Goal: Information Seeking & Learning: Learn about a topic

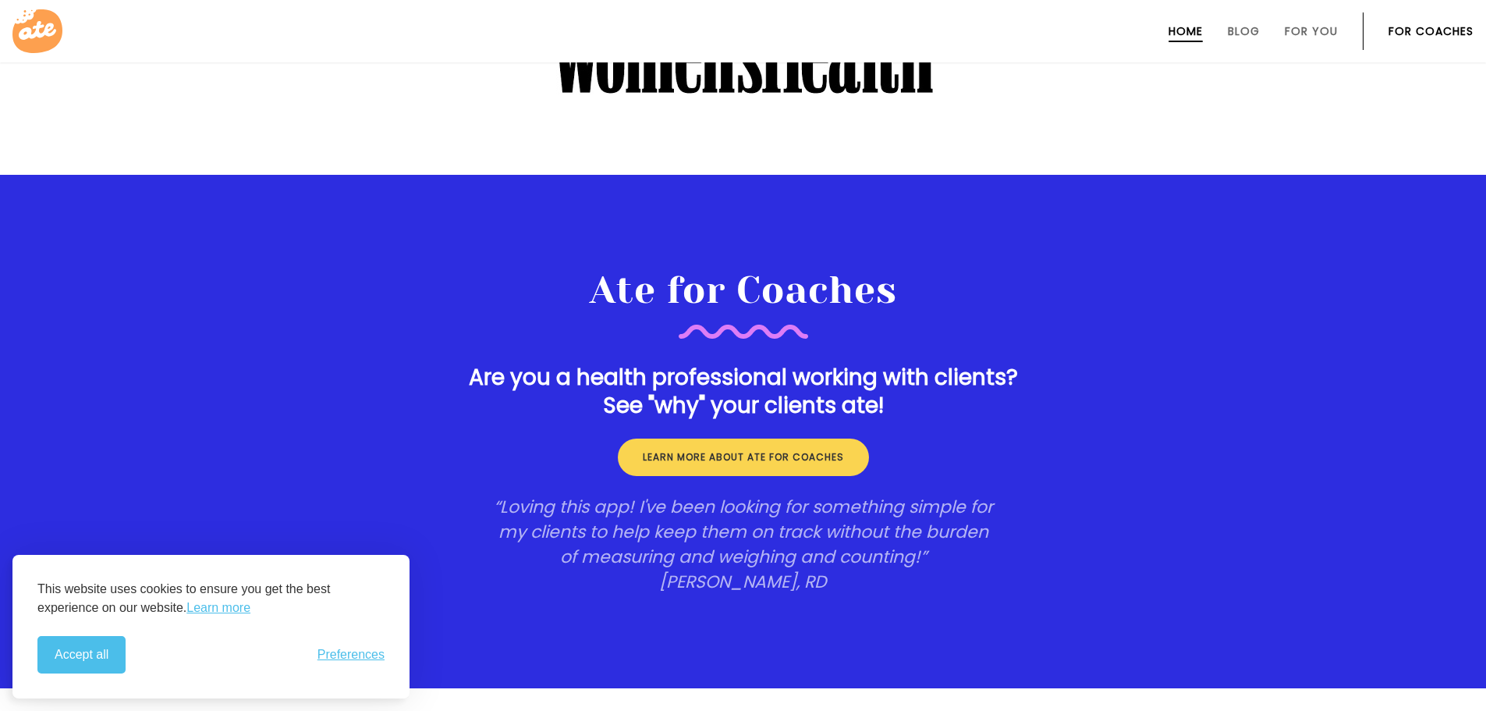
scroll to position [2028, 0]
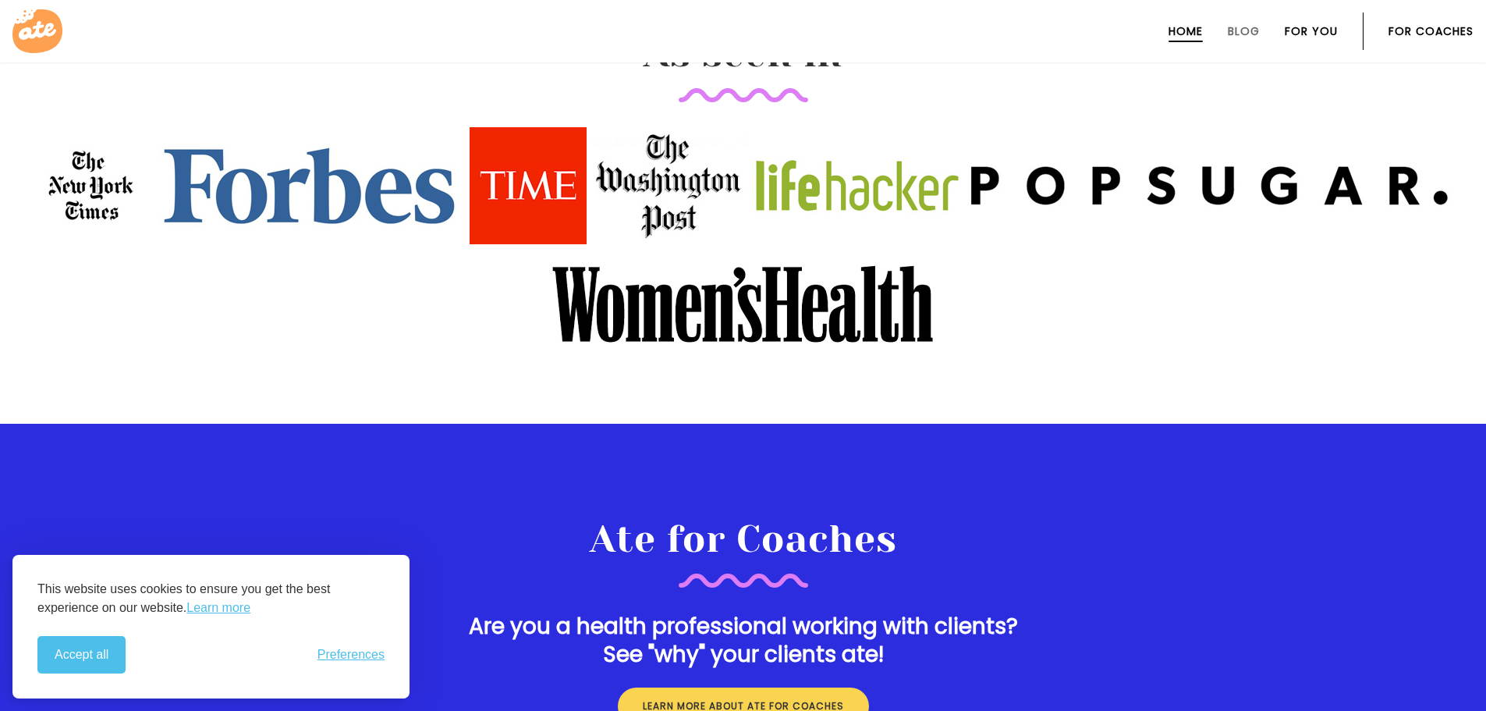
click at [1312, 31] on link "For You" at bounding box center [1311, 31] width 53 height 12
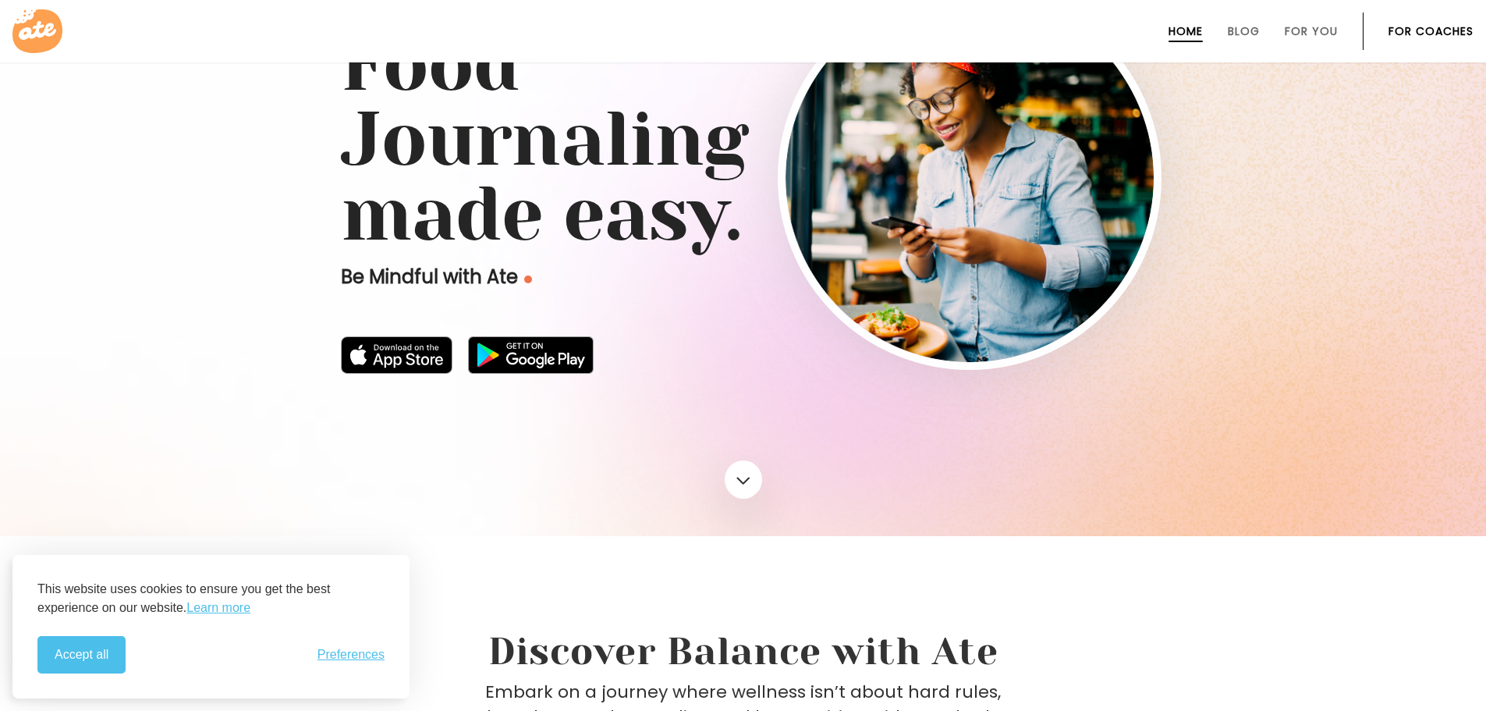
scroll to position [0, 0]
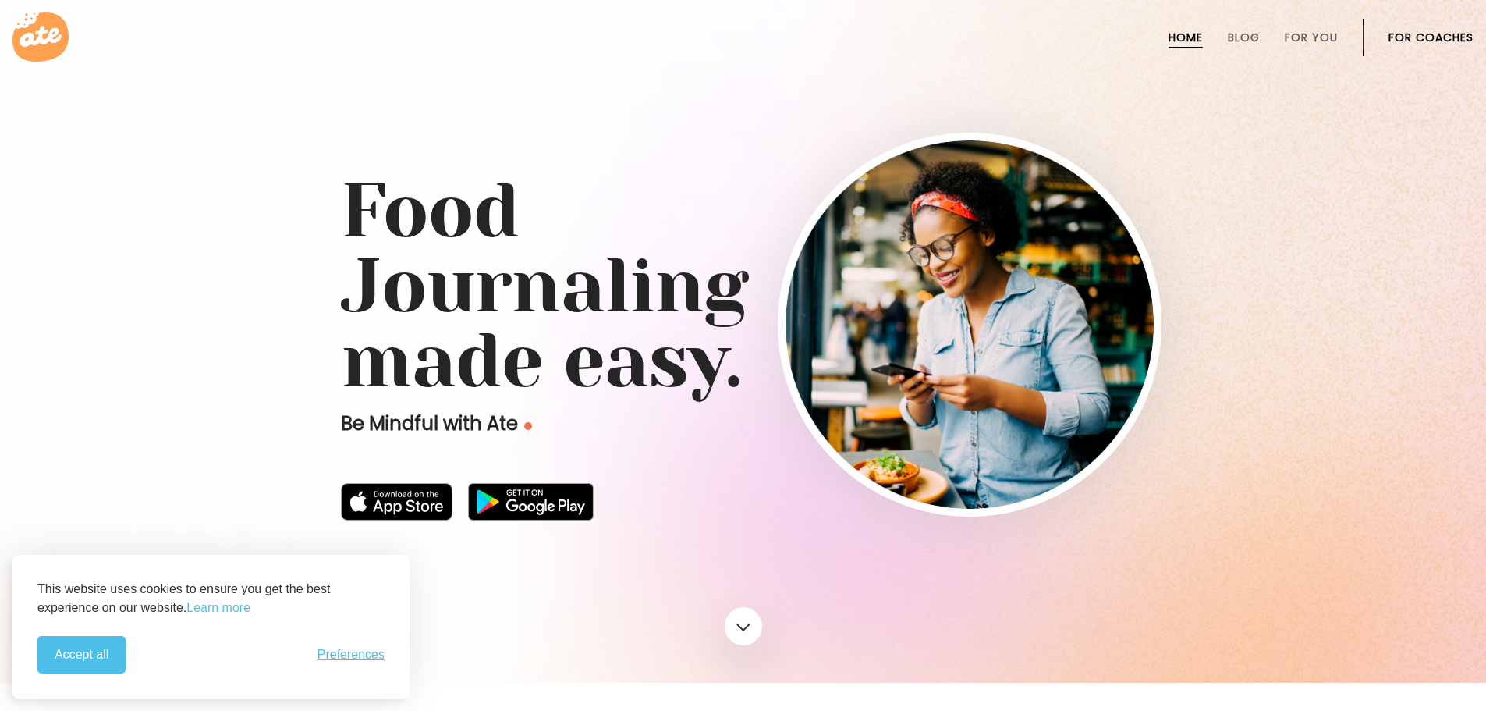
click at [41, 29] on icon at bounding box center [41, 36] width 42 height 21
click at [88, 646] on button "Accept all" at bounding box center [81, 654] width 88 height 37
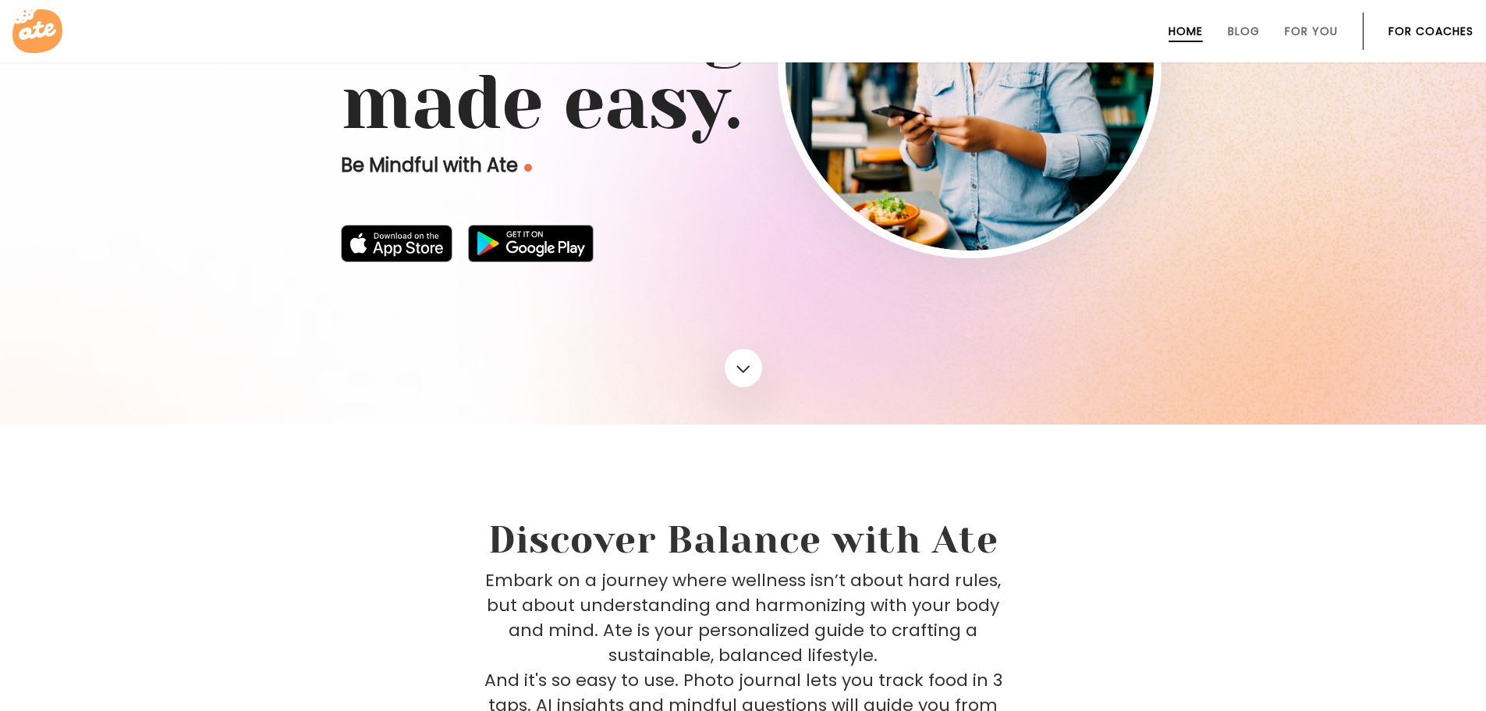
scroll to position [312, 0]
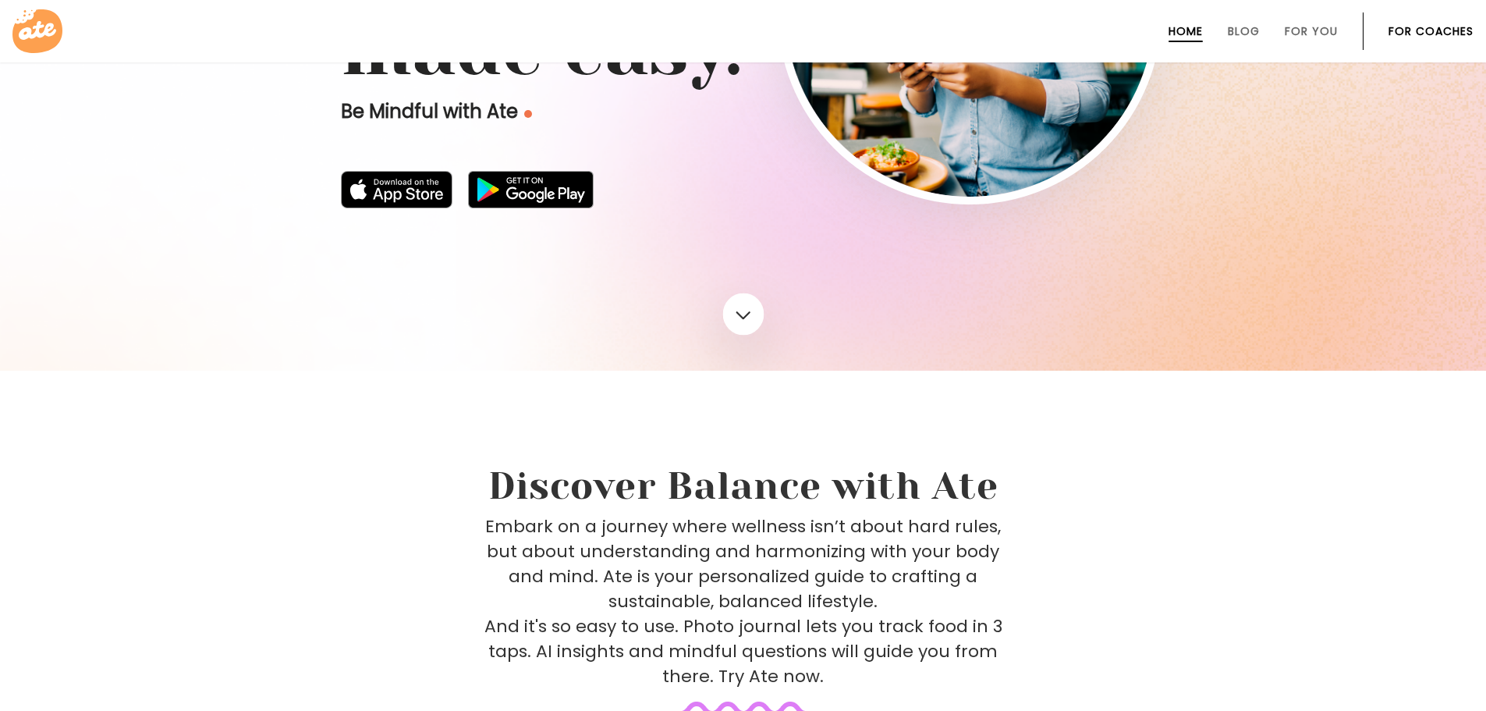
click at [752, 315] on link at bounding box center [742, 314] width 41 height 42
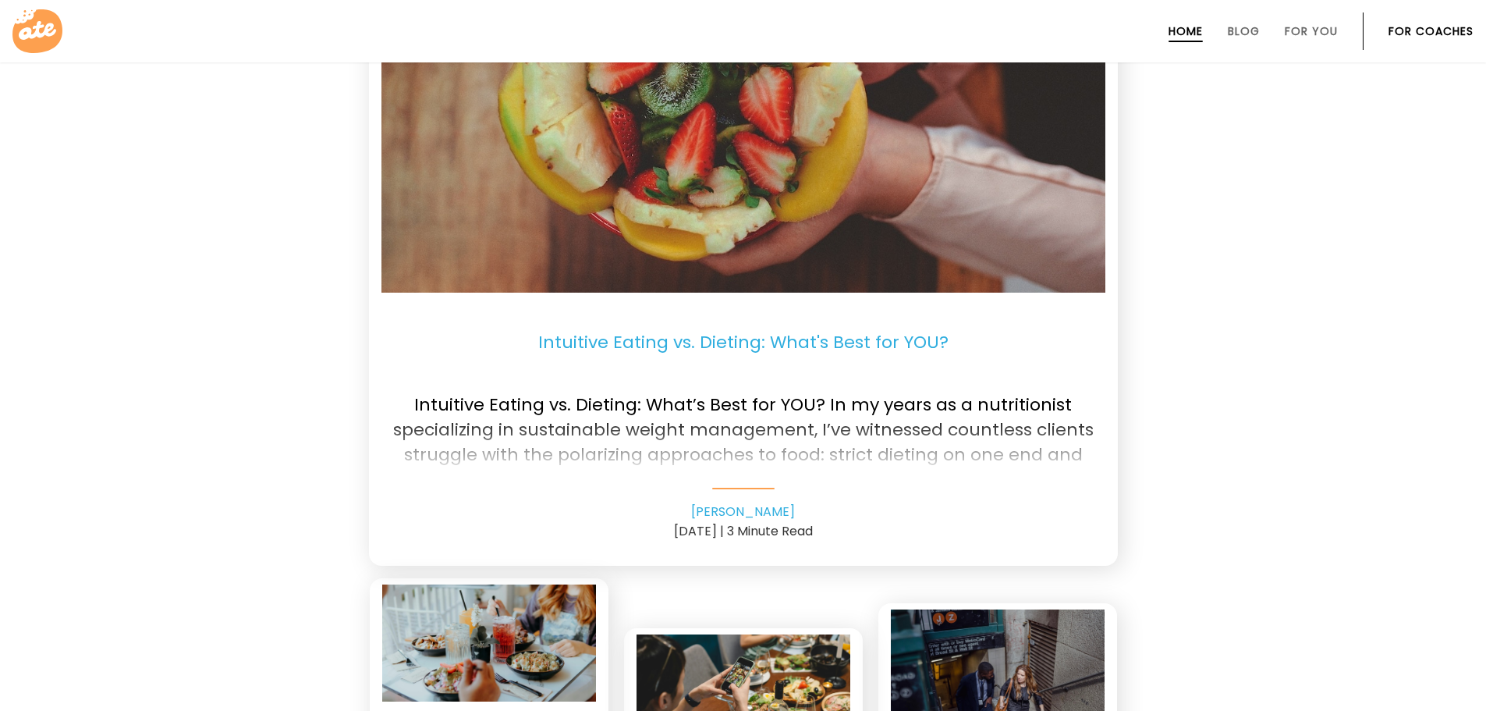
scroll to position [3485, 0]
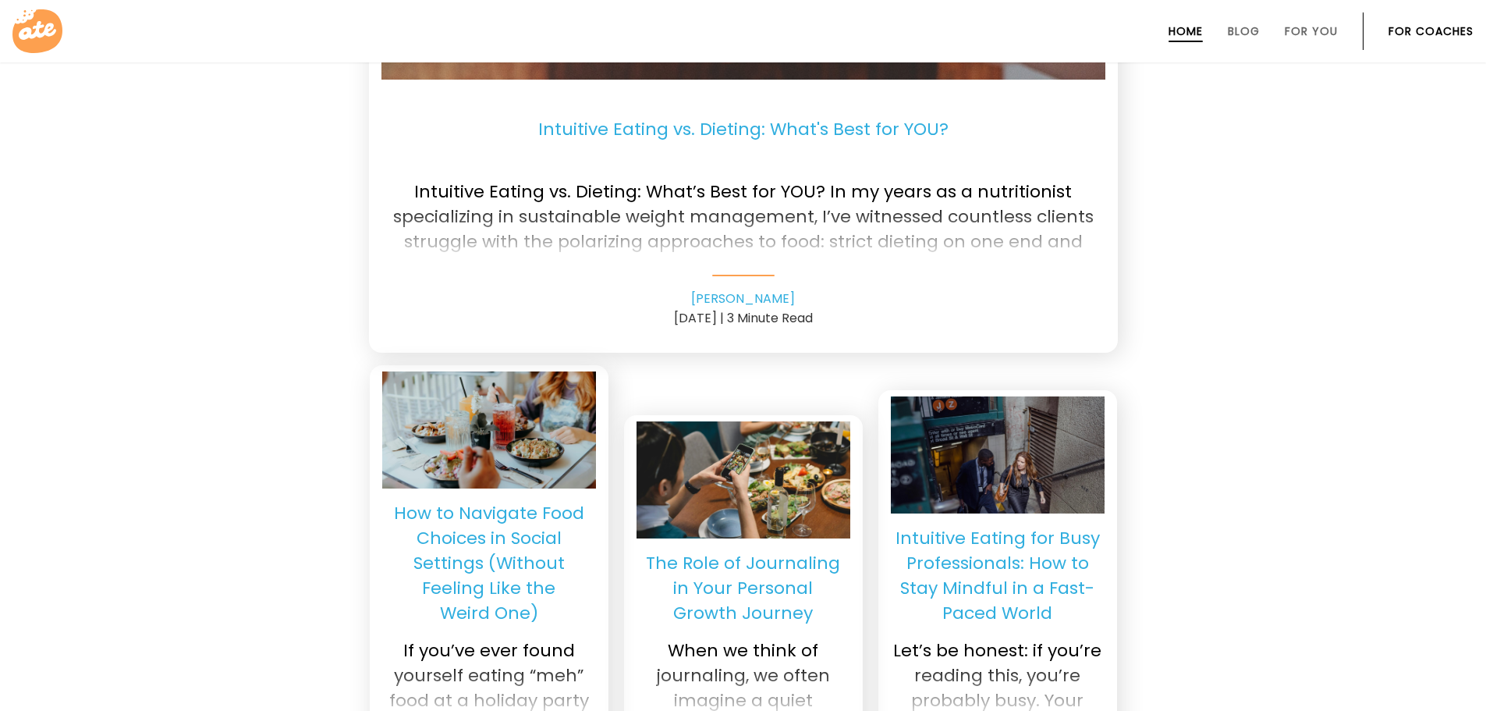
click at [717, 129] on p "Intuitive Eating vs. Dieting: What's Best for YOU?" at bounding box center [743, 129] width 724 height 75
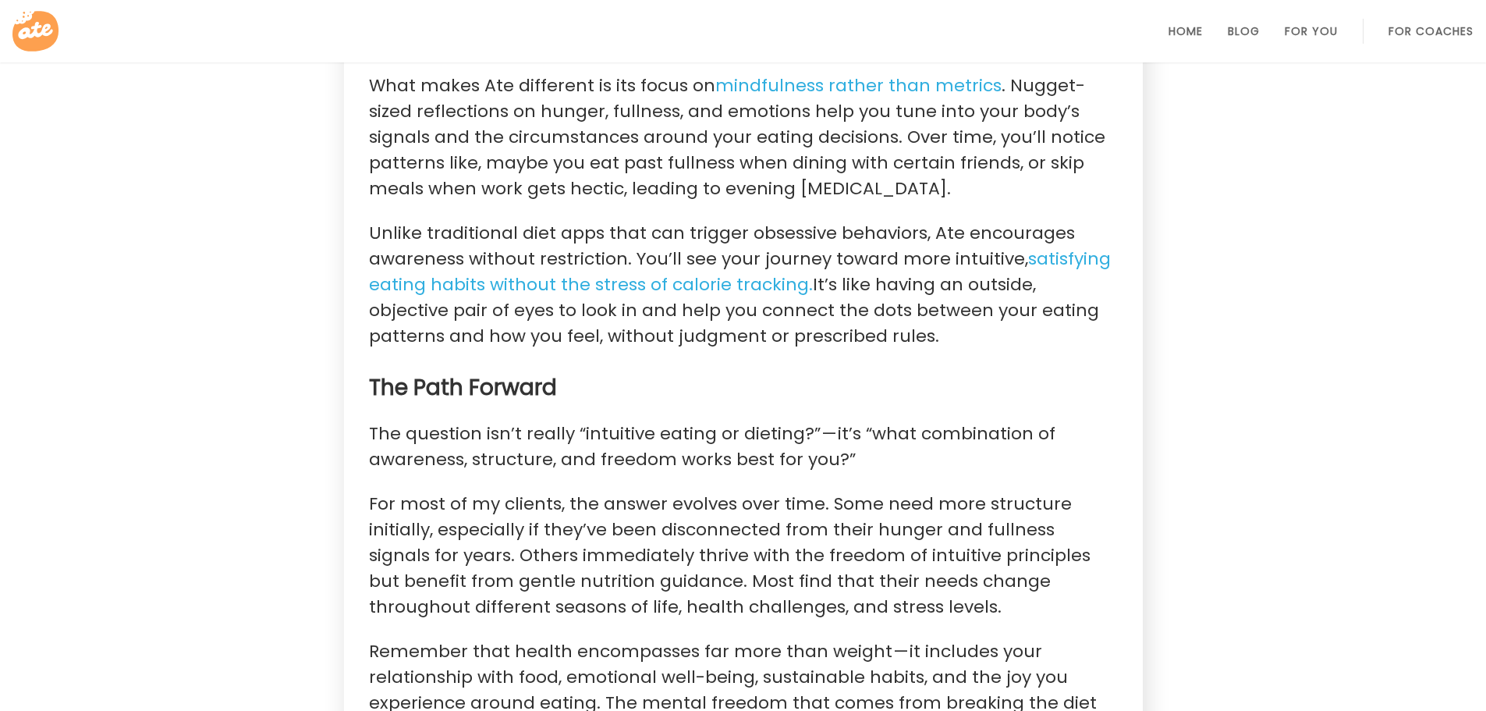
scroll to position [2233, 0]
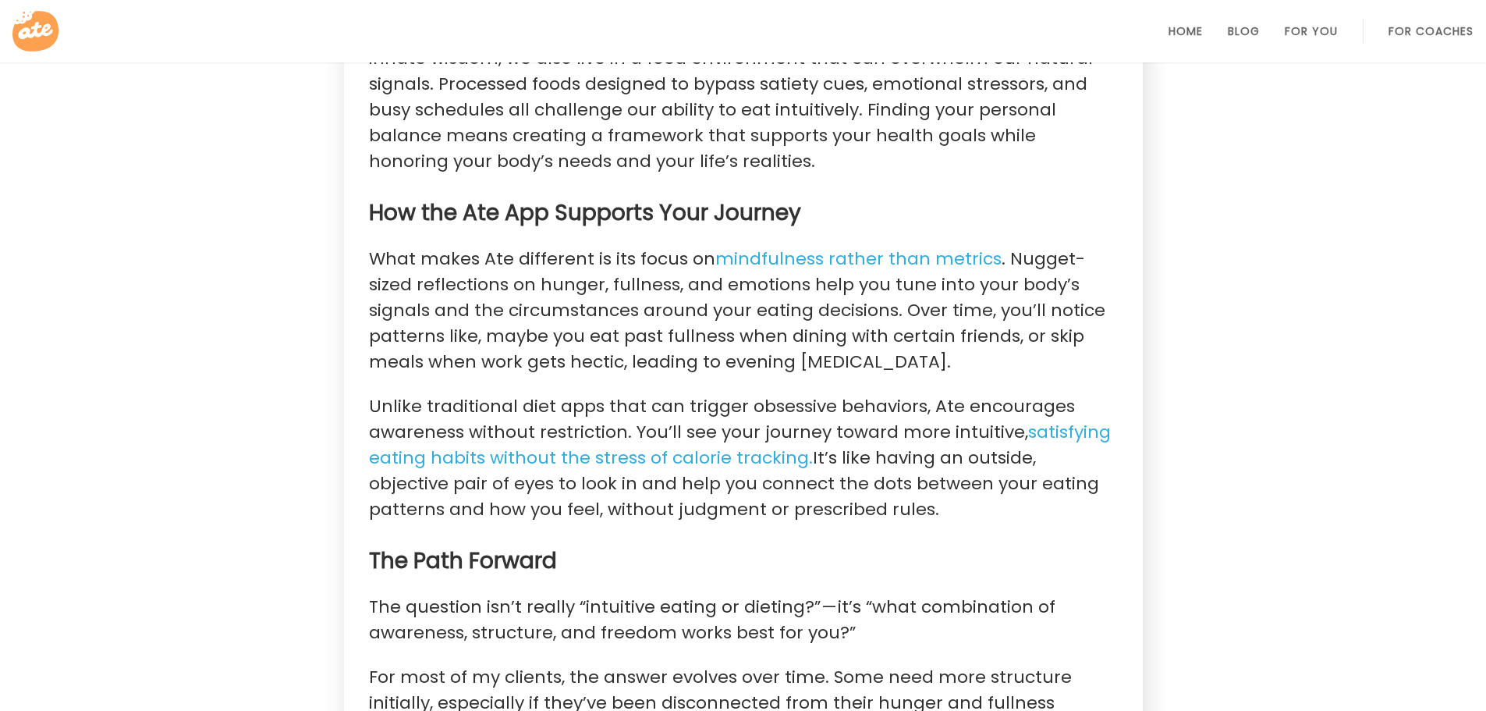
click at [31, 21] on icon at bounding box center [35, 31] width 46 height 41
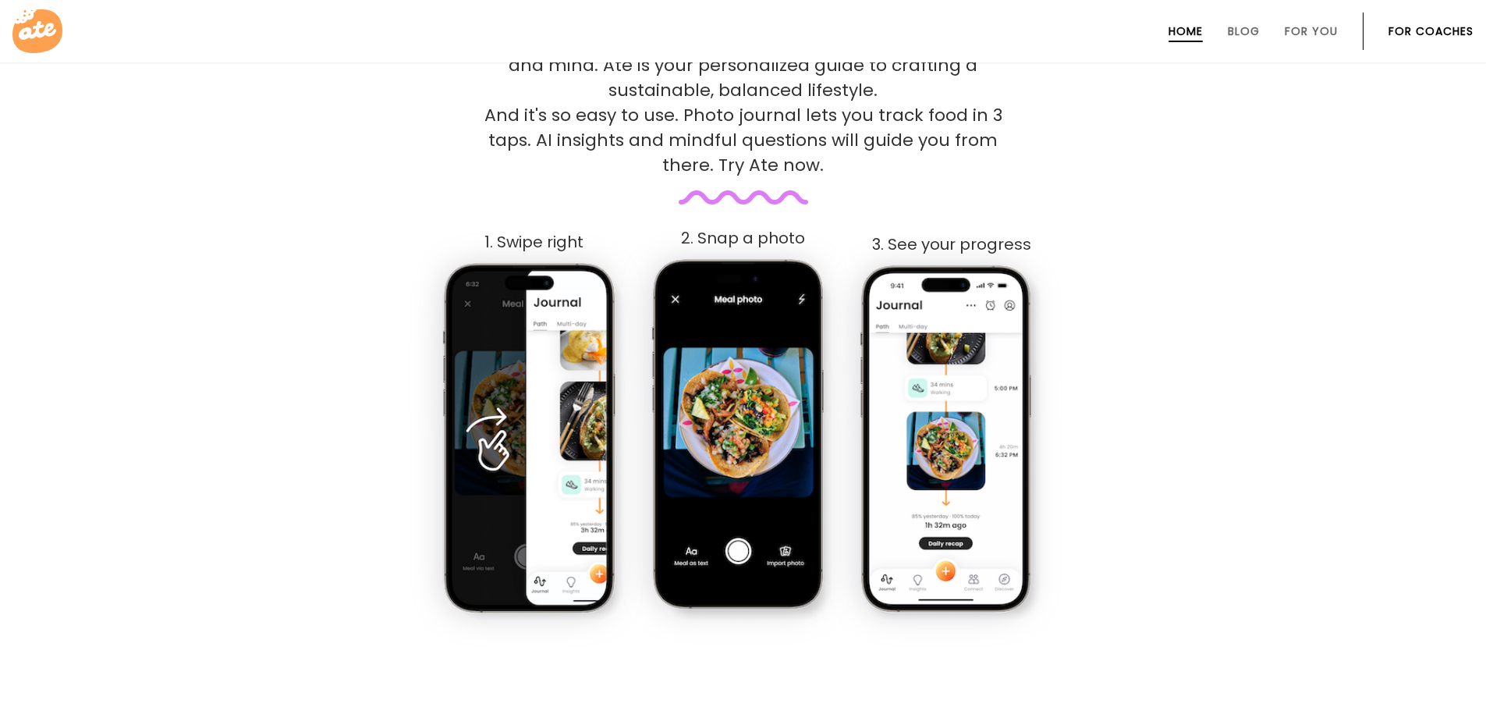
scroll to position [858, 0]
